Goal: Task Accomplishment & Management: Use online tool/utility

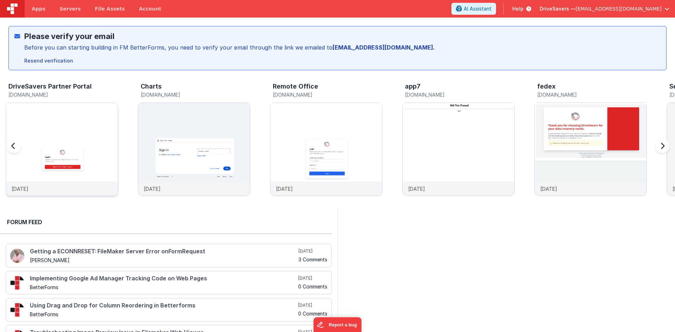
click at [102, 162] on img at bounding box center [62, 159] width 112 height 112
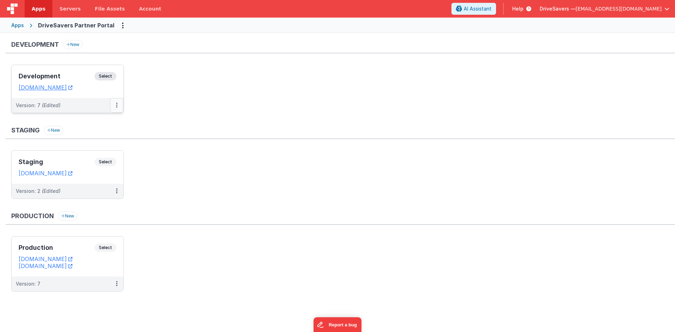
click at [120, 106] on button at bounding box center [116, 105] width 13 height 15
click at [98, 149] on link "Deploy..." at bounding box center [93, 146] width 62 height 13
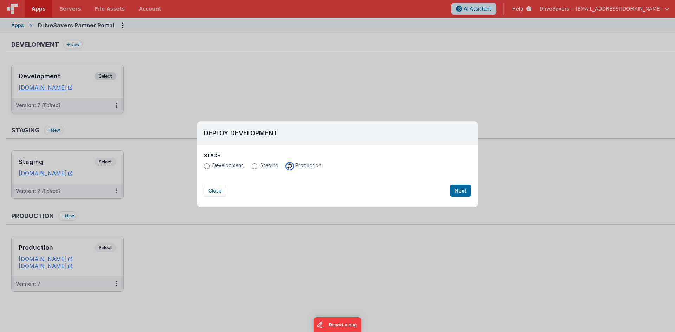
click at [288, 167] on input "Production" at bounding box center [290, 167] width 6 height 6
radio input "true"
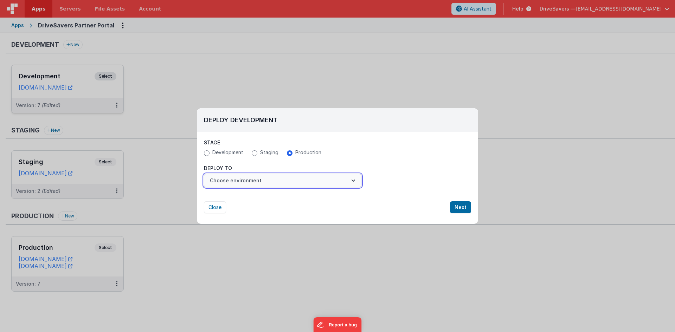
click at [293, 174] on button "Choose environment" at bounding box center [283, 180] width 158 height 13
click at [269, 201] on link "Production" at bounding box center [283, 198] width 158 height 13
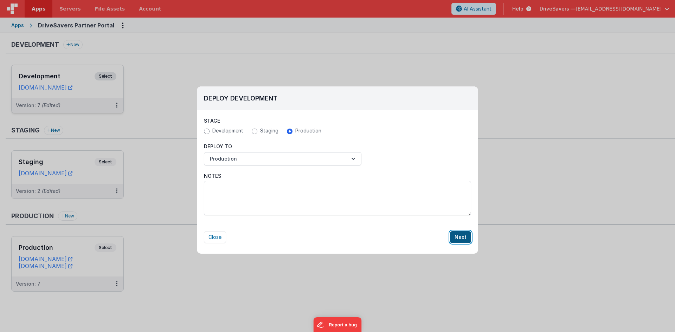
click at [458, 237] on button "Next" at bounding box center [460, 237] width 21 height 12
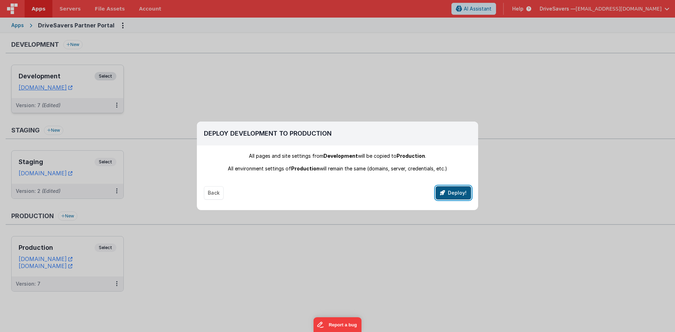
click at [445, 191] on icon "button" at bounding box center [442, 193] width 5 height 5
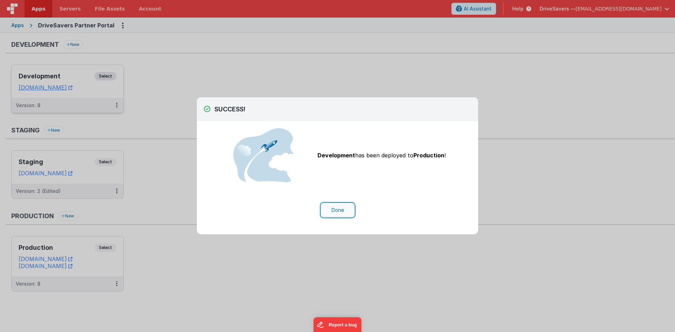
click at [347, 207] on button "Done" at bounding box center [338, 210] width 33 height 13
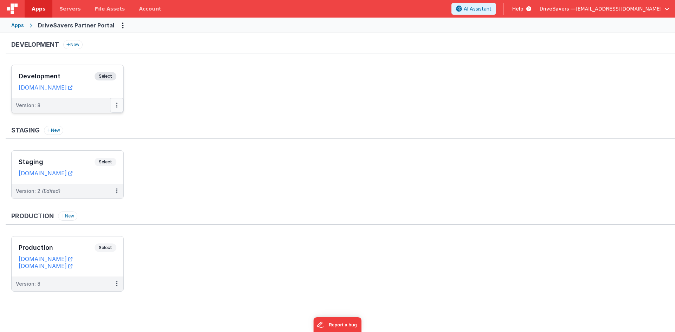
click at [114, 108] on button at bounding box center [116, 105] width 13 height 15
click at [106, 147] on link "Deploy..." at bounding box center [93, 146] width 62 height 13
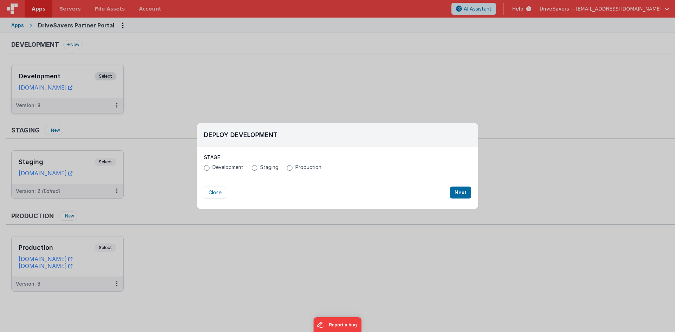
click at [268, 169] on span "Staging" at bounding box center [269, 167] width 18 height 7
click at [258, 169] on input "Staging" at bounding box center [255, 168] width 6 height 6
radio input "true"
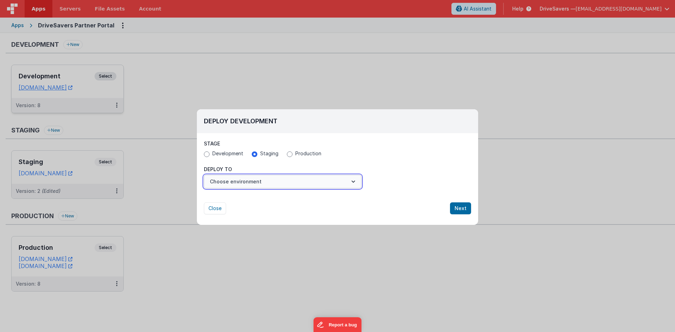
click at [259, 178] on button "Choose environment" at bounding box center [283, 181] width 158 height 13
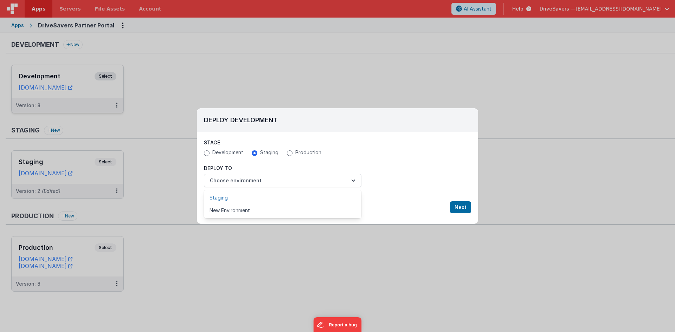
click at [255, 200] on link "Staging" at bounding box center [283, 198] width 158 height 13
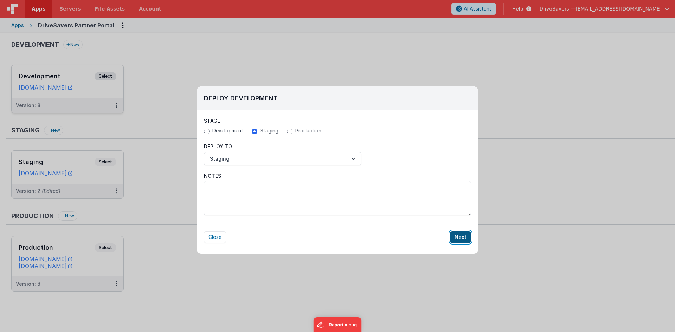
click at [466, 242] on button "Next" at bounding box center [460, 237] width 21 height 12
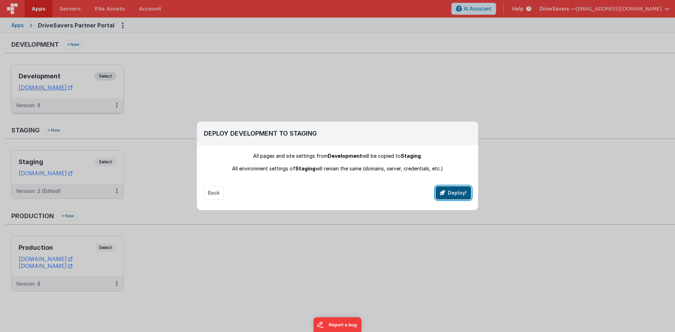
click at [444, 197] on button "Deploy!" at bounding box center [454, 192] width 36 height 13
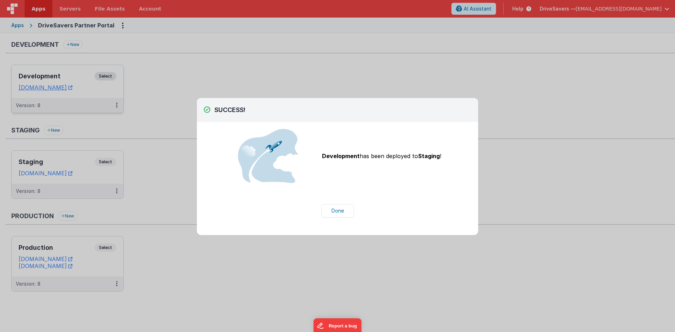
click at [345, 218] on div "Done" at bounding box center [337, 210] width 281 height 27
click at [344, 213] on button "Done" at bounding box center [338, 210] width 33 height 13
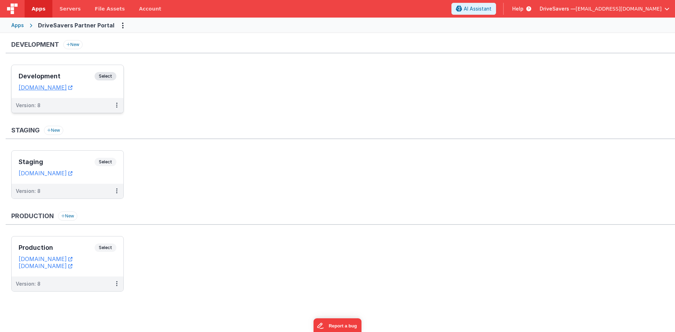
click at [81, 74] on h3 "Development" at bounding box center [57, 76] width 76 height 7
